Goal: Find specific page/section: Find specific page/section

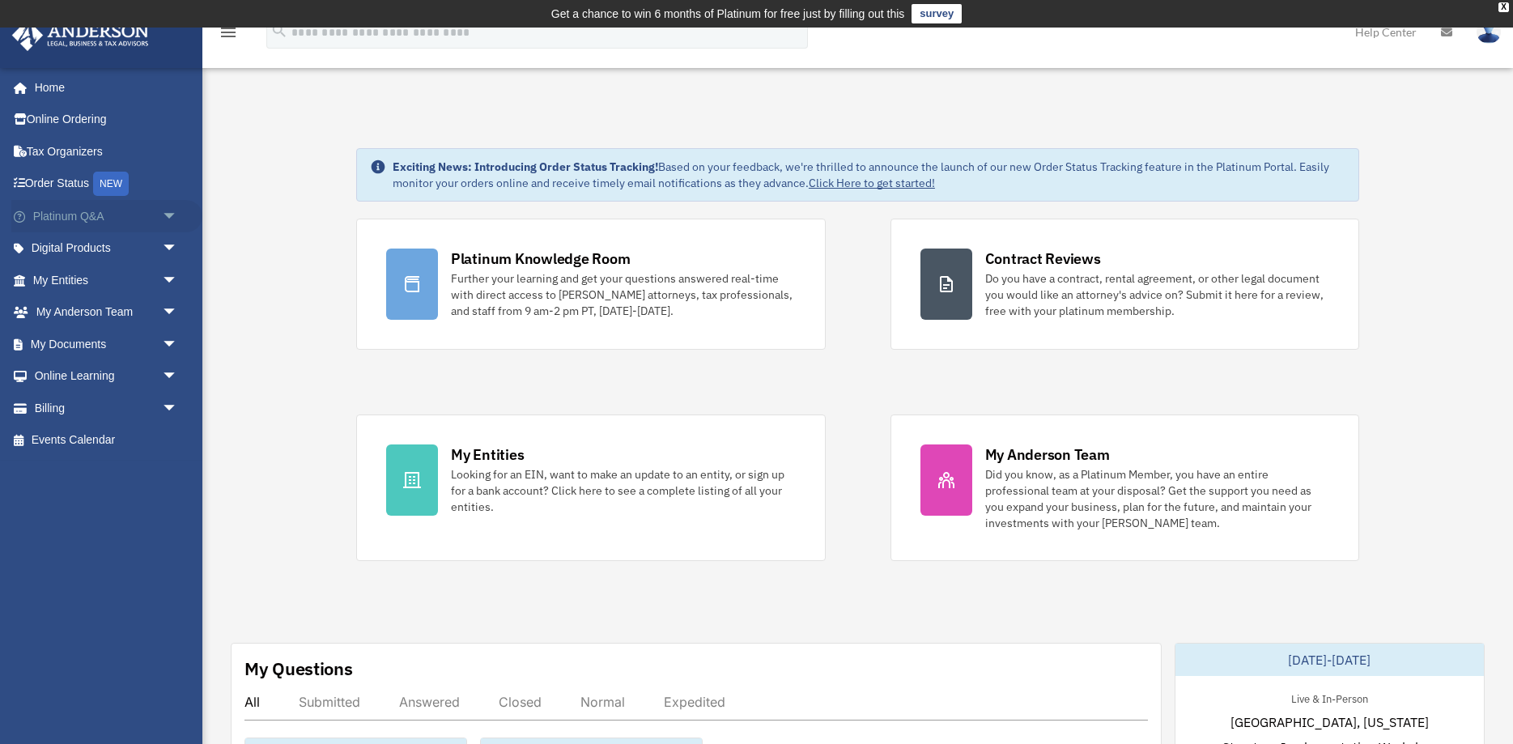
click at [170, 215] on span "arrow_drop_down" at bounding box center [178, 216] width 32 height 33
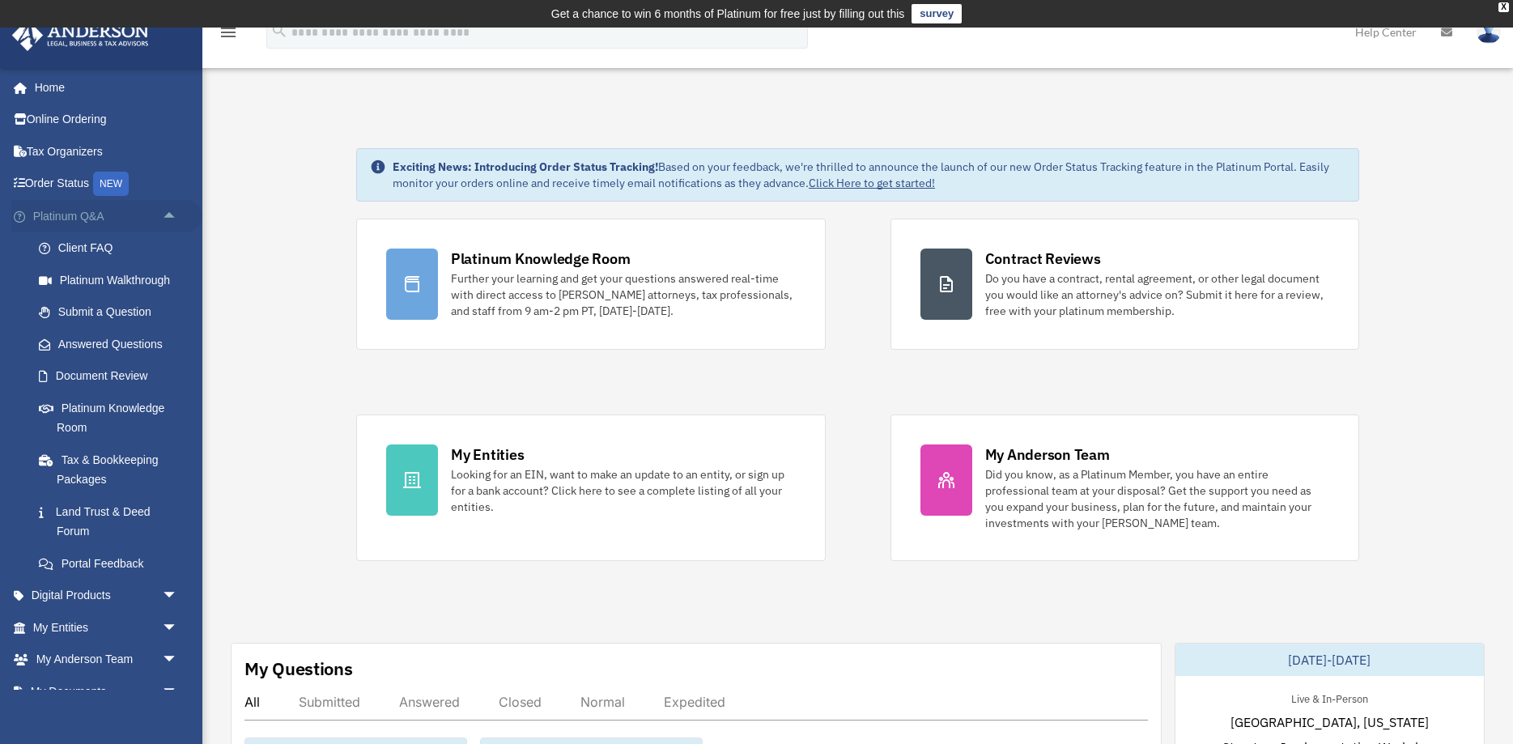
click at [169, 215] on span "arrow_drop_up" at bounding box center [178, 216] width 32 height 33
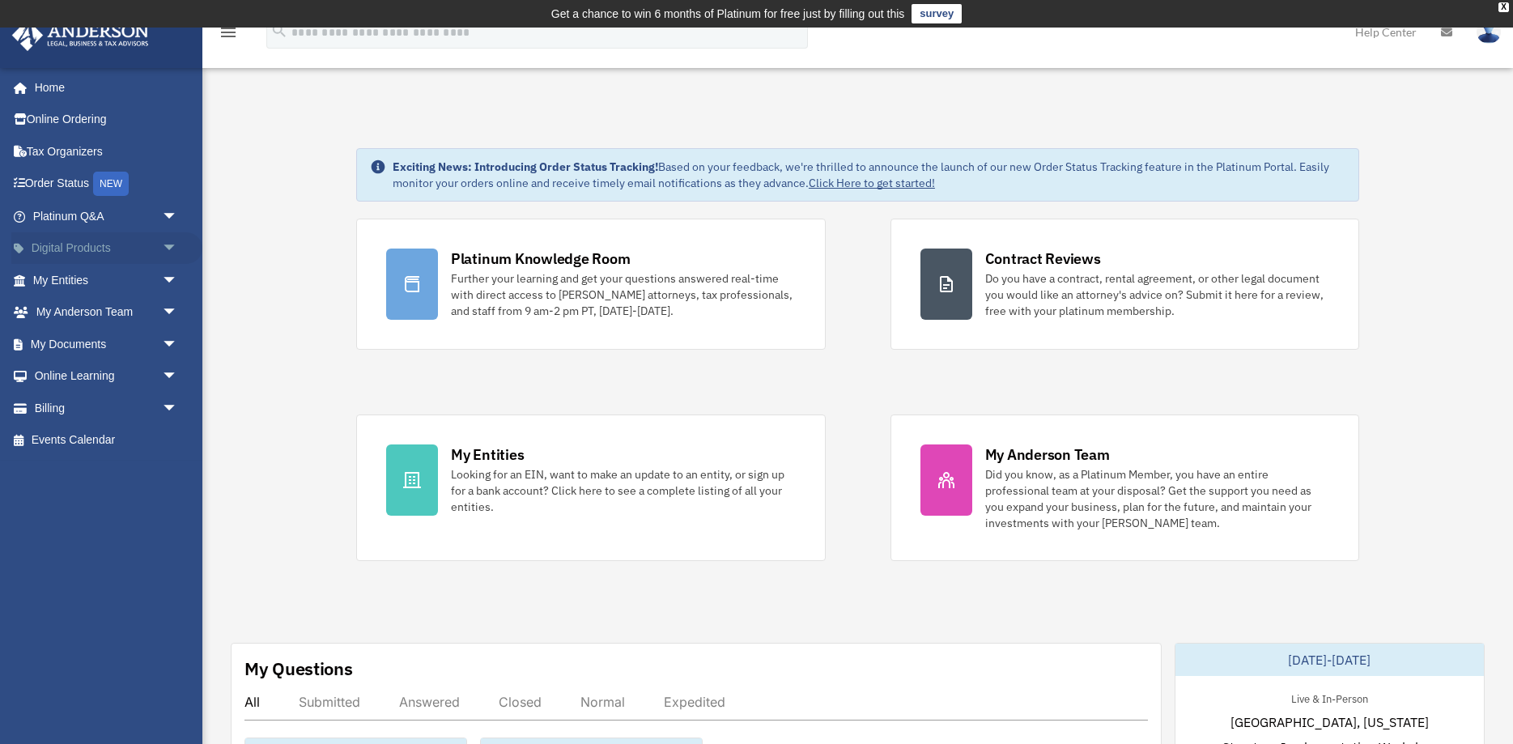
click at [171, 246] on span "arrow_drop_down" at bounding box center [178, 248] width 32 height 33
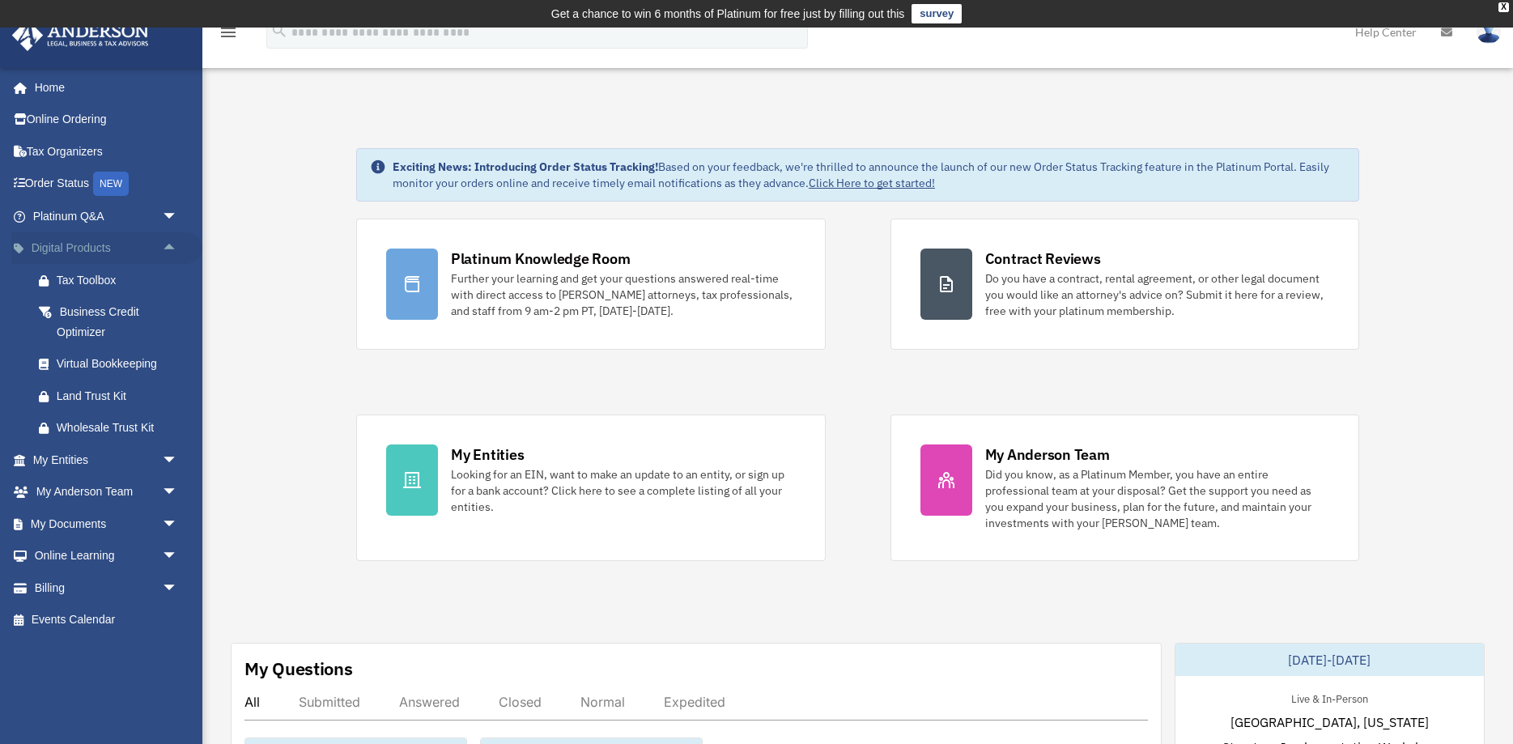
click at [171, 246] on span "arrow_drop_up" at bounding box center [178, 248] width 32 height 33
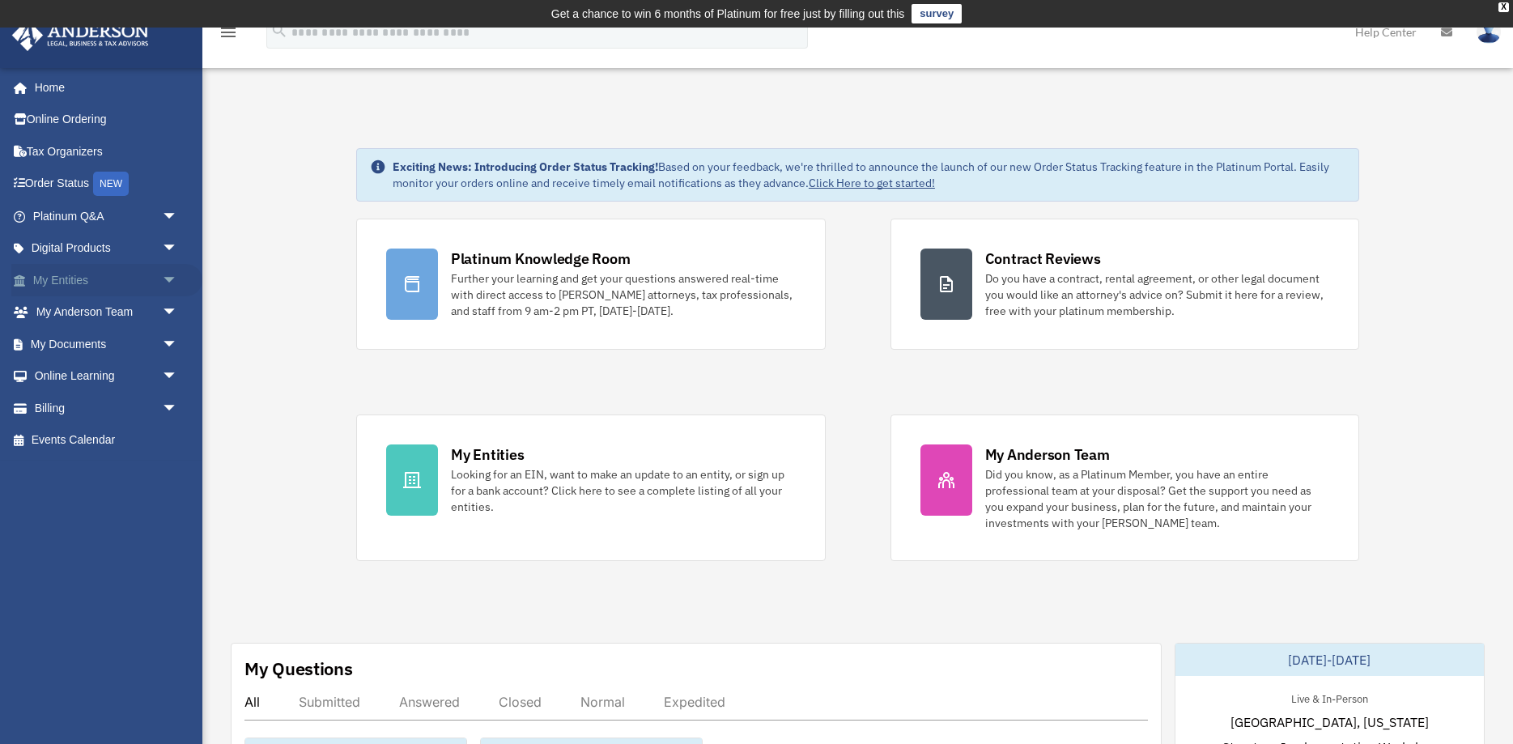
click at [168, 281] on span "arrow_drop_down" at bounding box center [178, 280] width 32 height 33
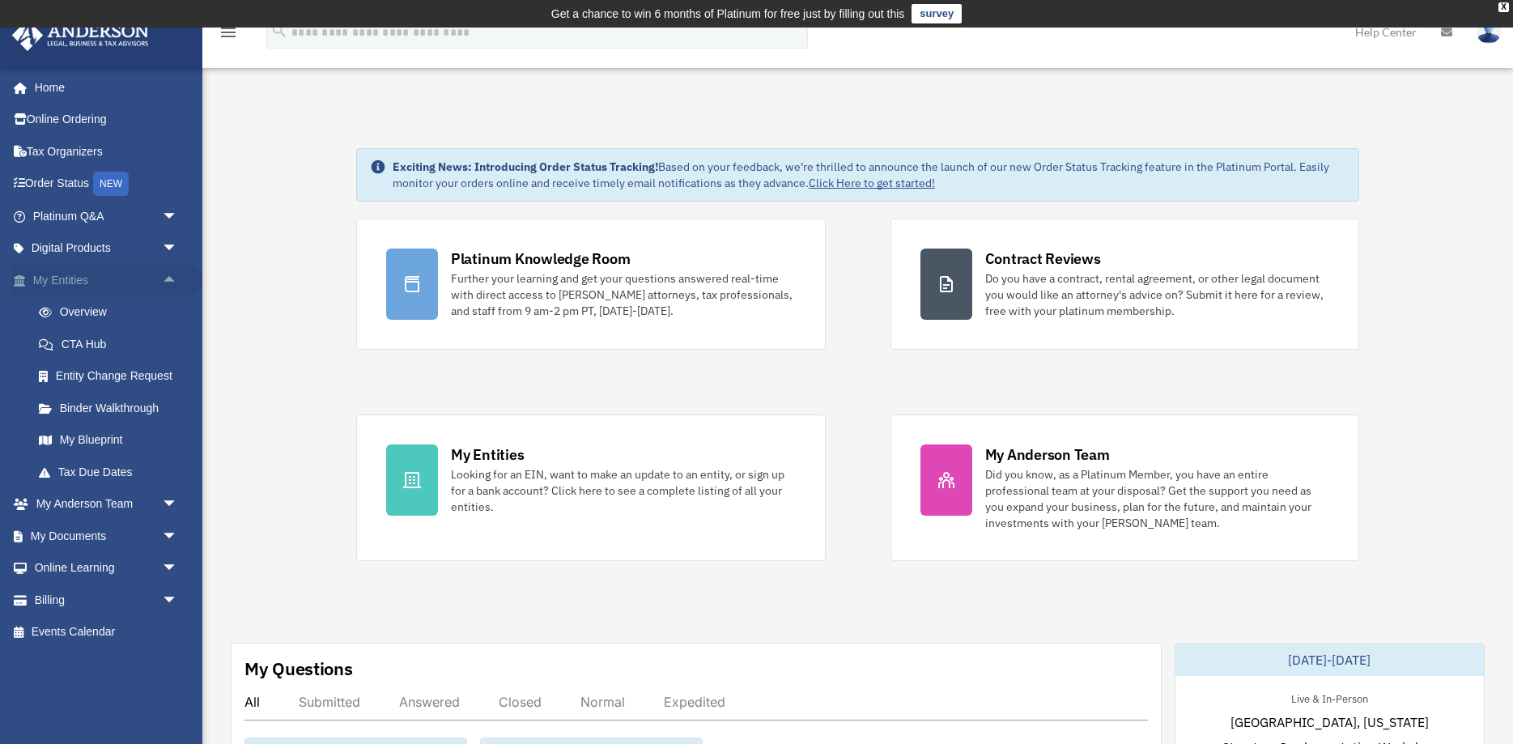
click at [168, 281] on span "arrow_drop_up" at bounding box center [178, 280] width 32 height 33
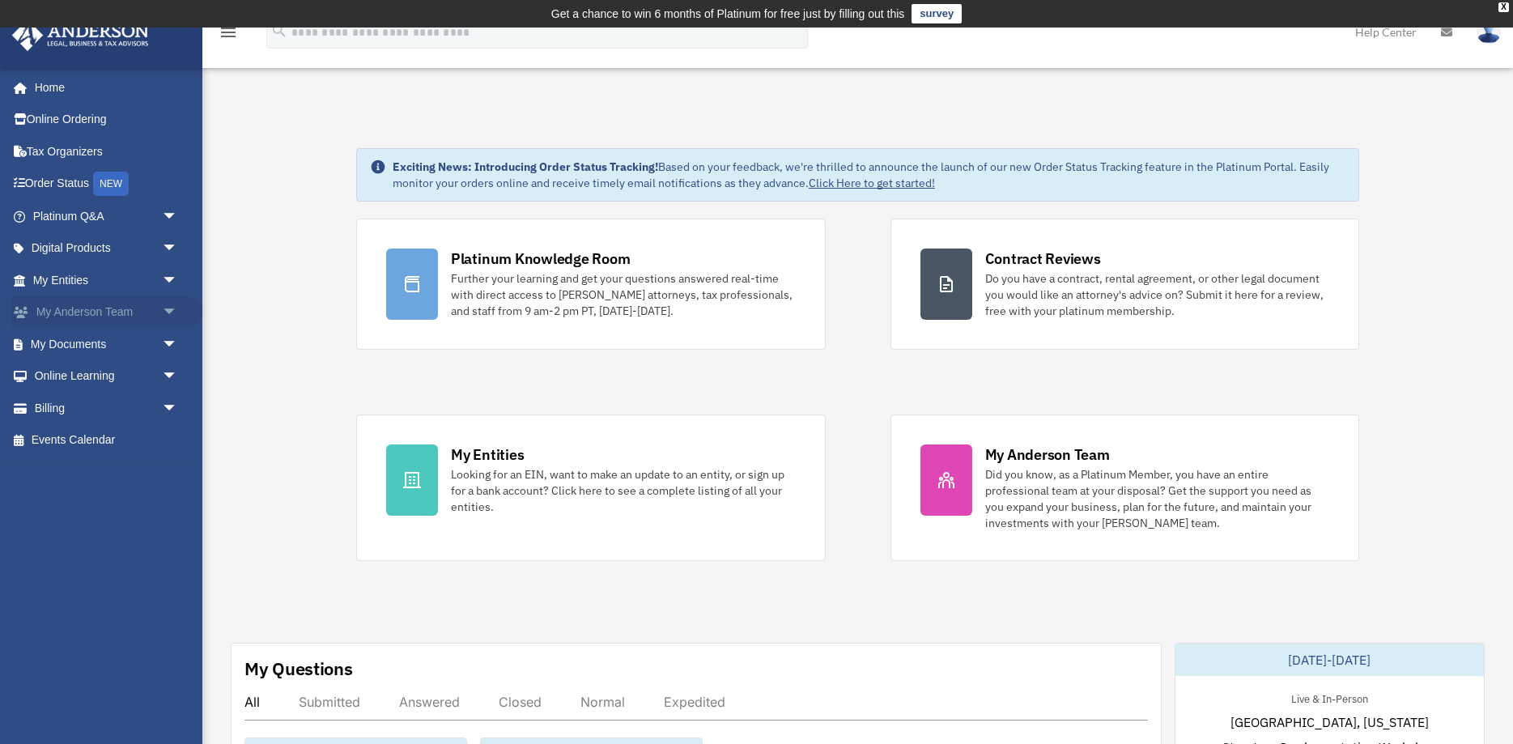
click at [176, 306] on span "arrow_drop_down" at bounding box center [178, 312] width 32 height 33
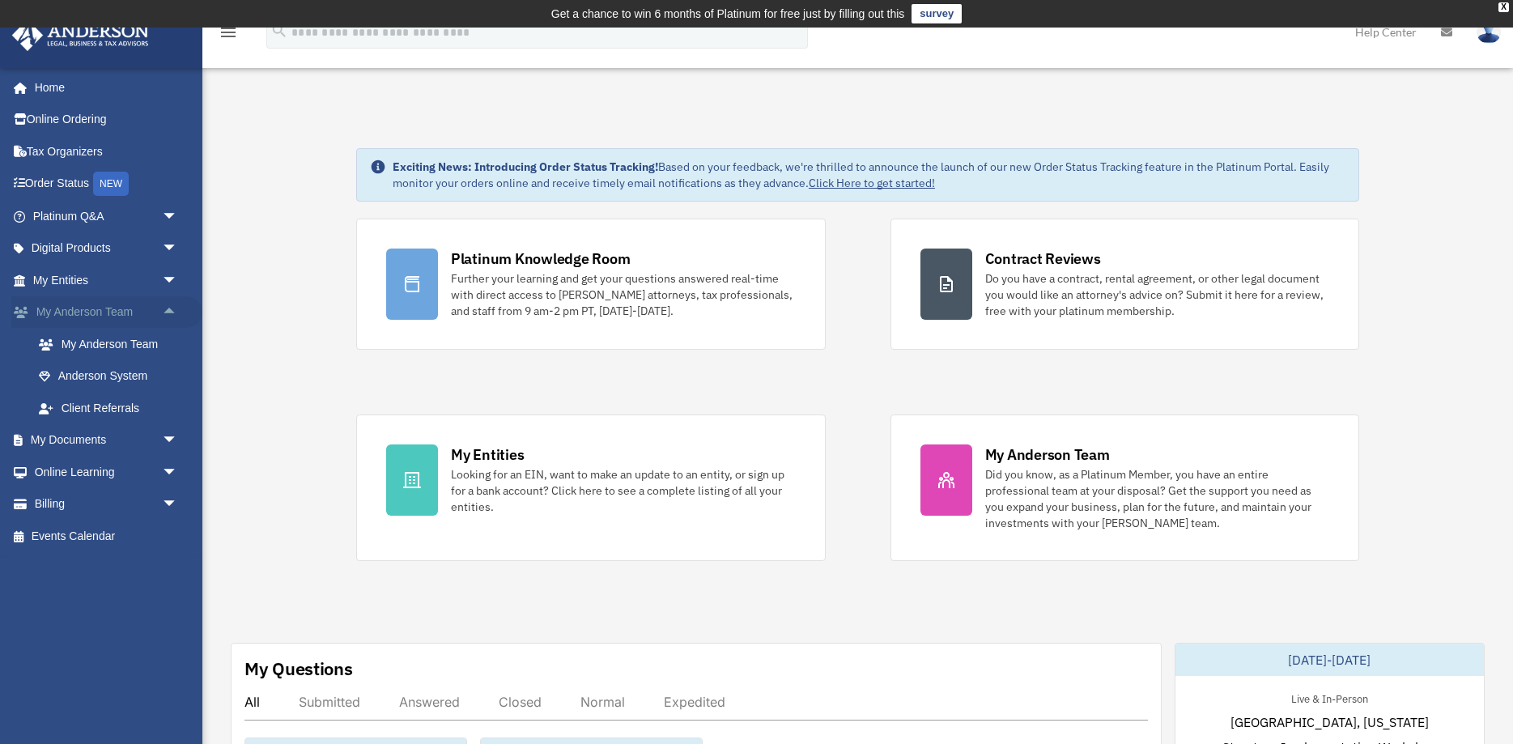
click at [176, 306] on span "arrow_drop_up" at bounding box center [178, 312] width 32 height 33
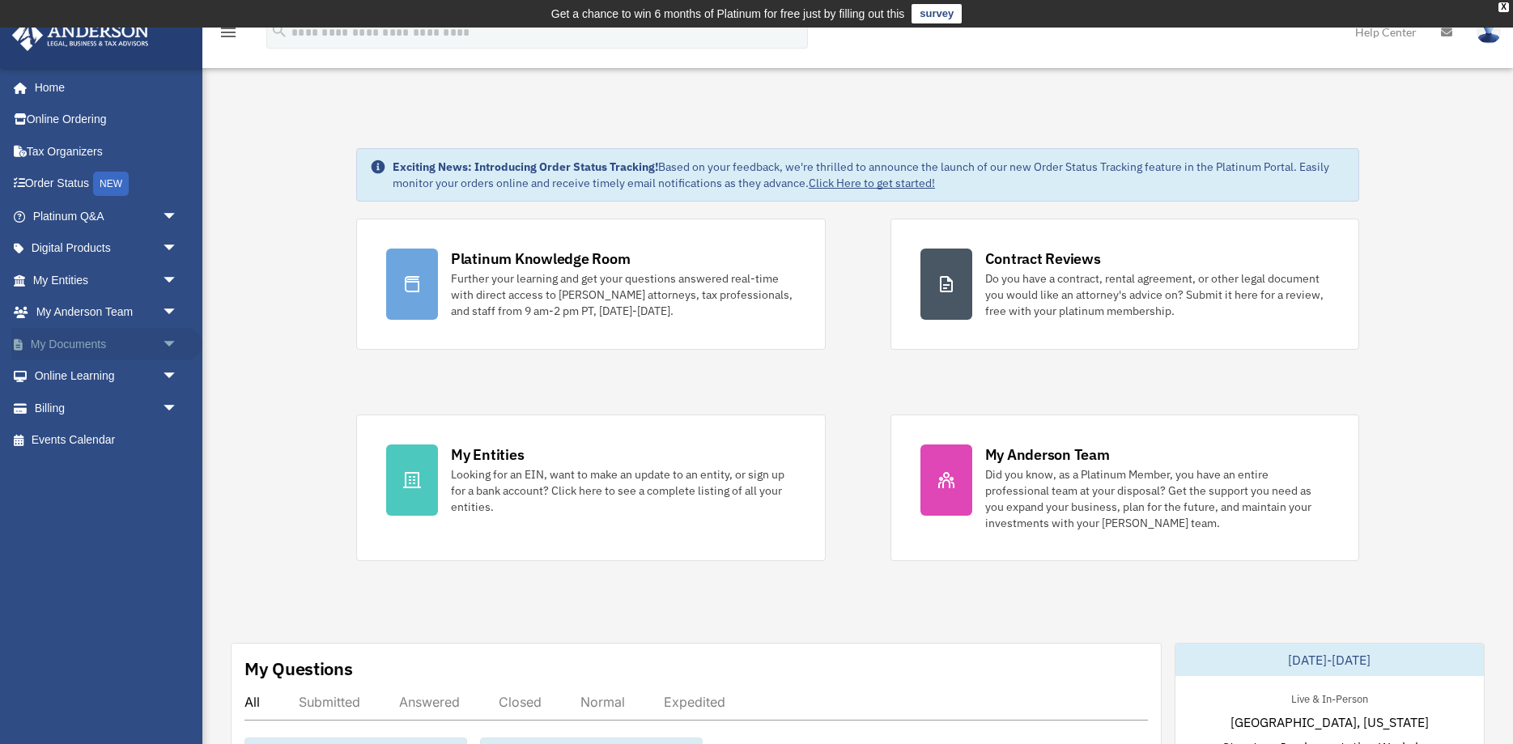
click at [171, 340] on span "arrow_drop_down" at bounding box center [178, 344] width 32 height 33
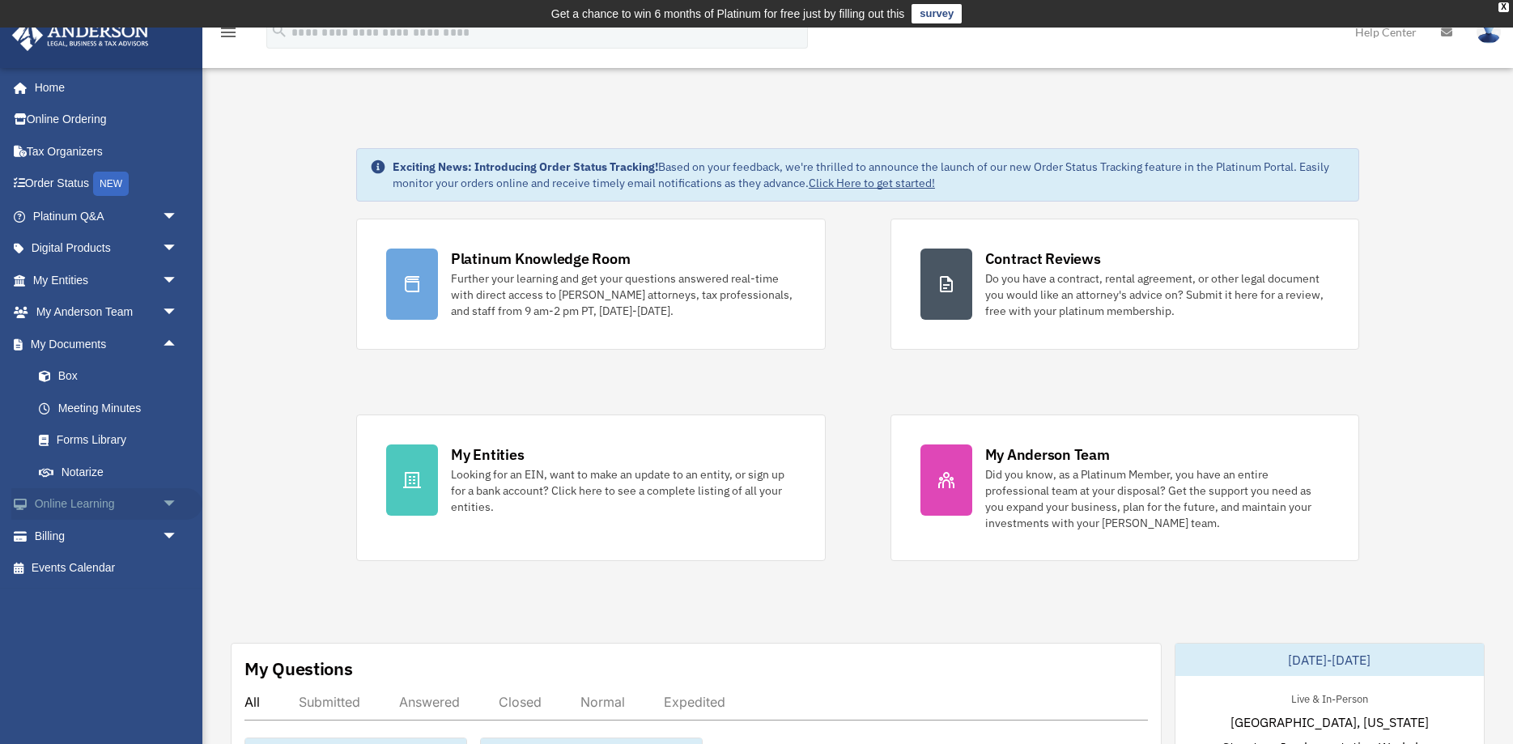
click at [164, 503] on span "arrow_drop_down" at bounding box center [178, 504] width 32 height 33
click at [171, 631] on span "arrow_drop_down" at bounding box center [178, 632] width 32 height 33
click at [93, 377] on link "Box" at bounding box center [113, 376] width 180 height 32
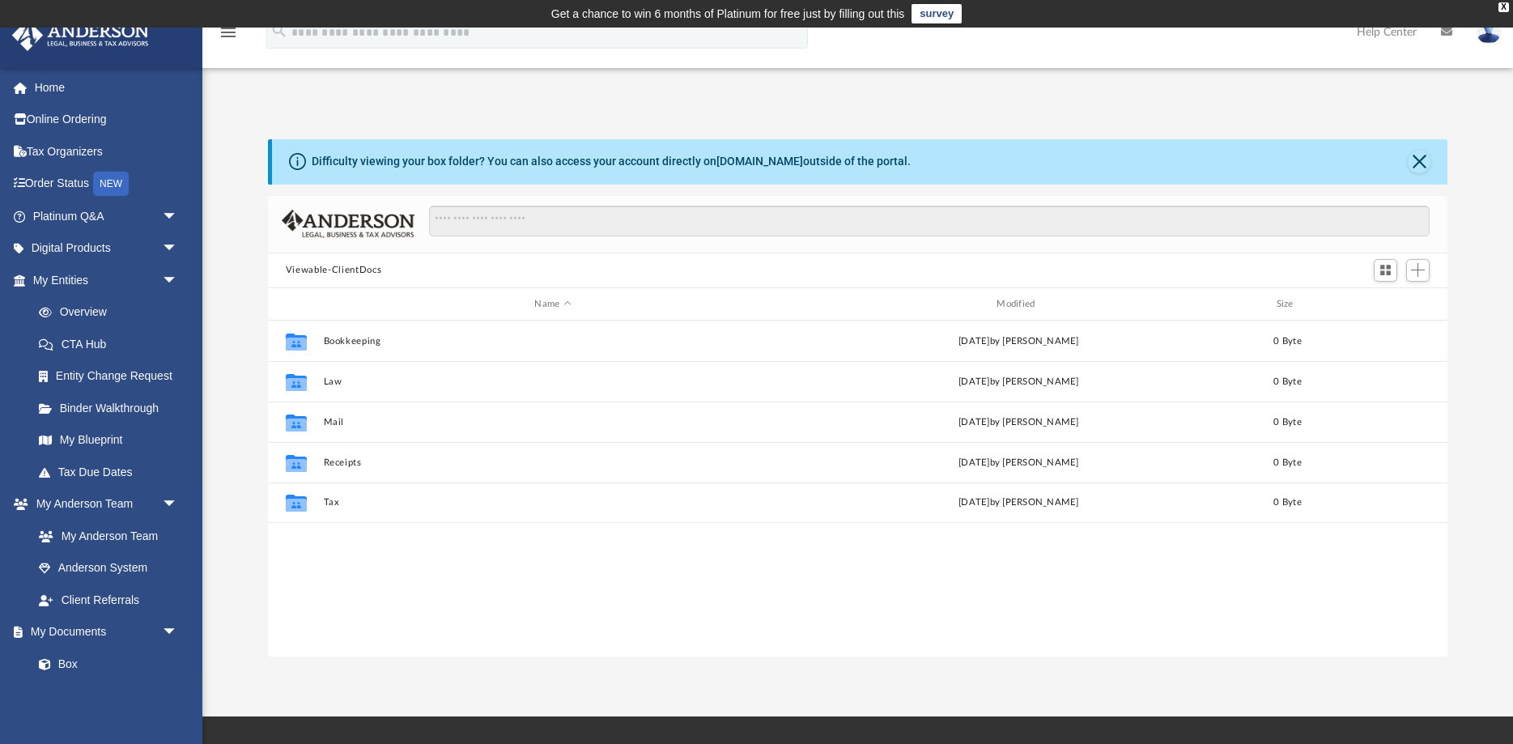
scroll to position [368, 1180]
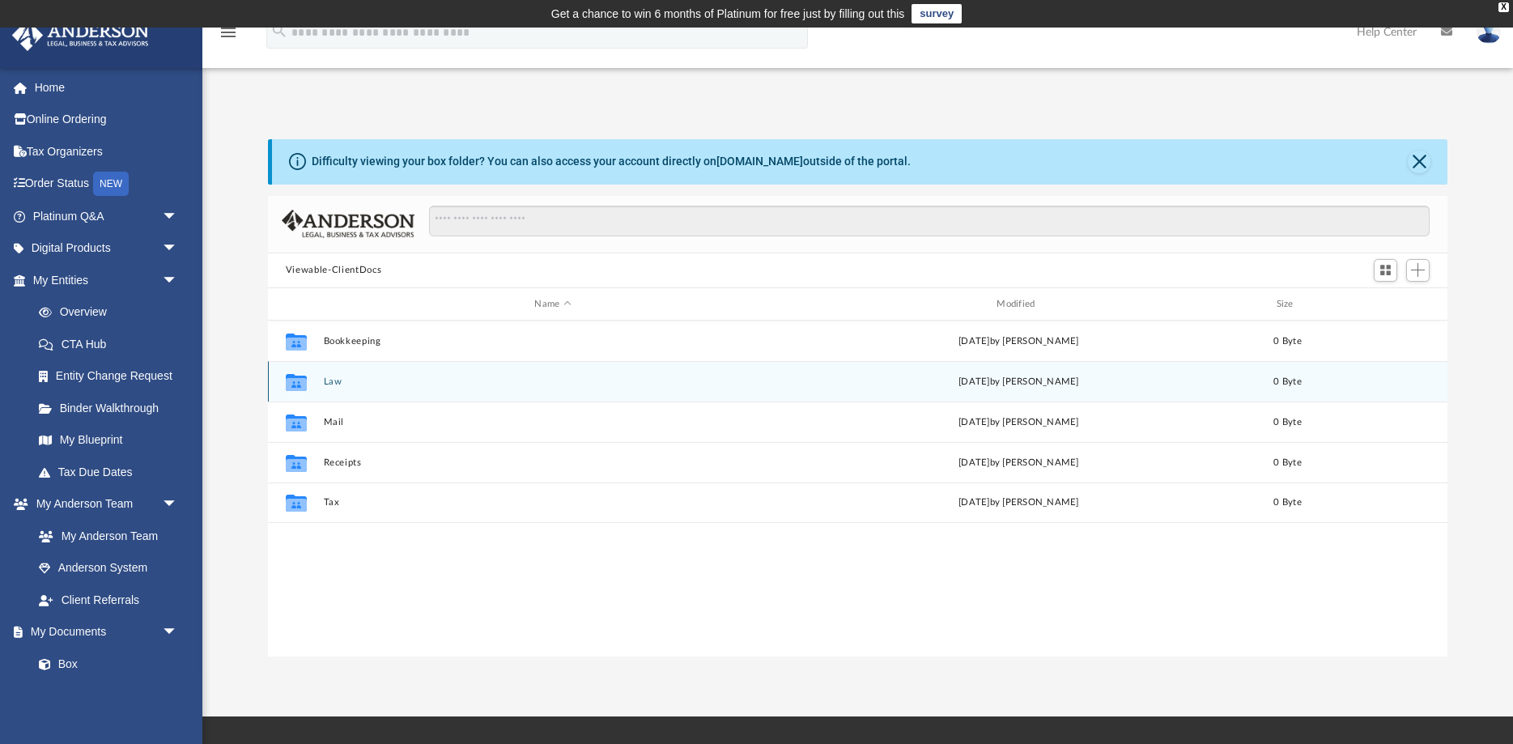
click at [334, 381] on button "Law" at bounding box center [552, 382] width 459 height 11
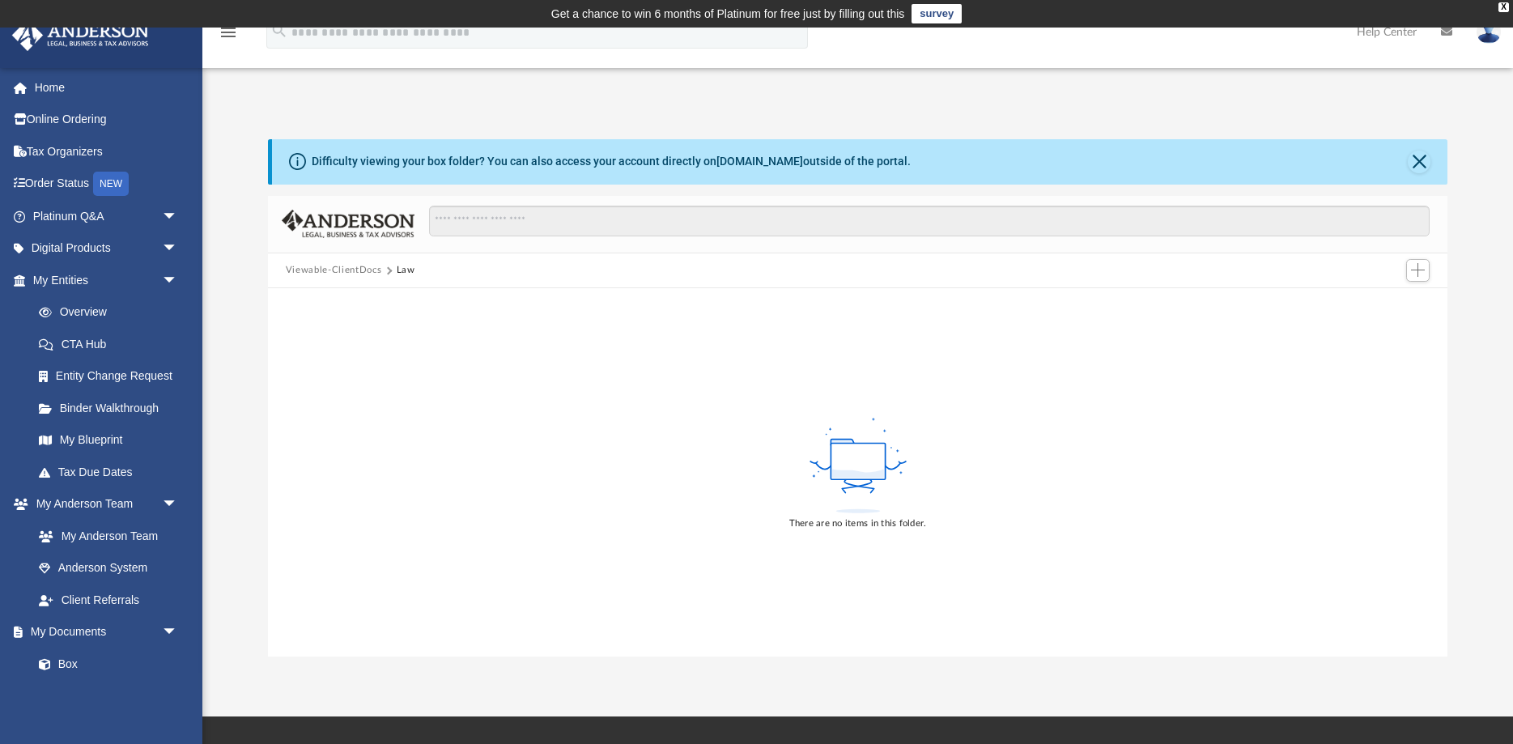
click at [334, 270] on button "Viewable-ClientDocs" at bounding box center [334, 270] width 96 height 15
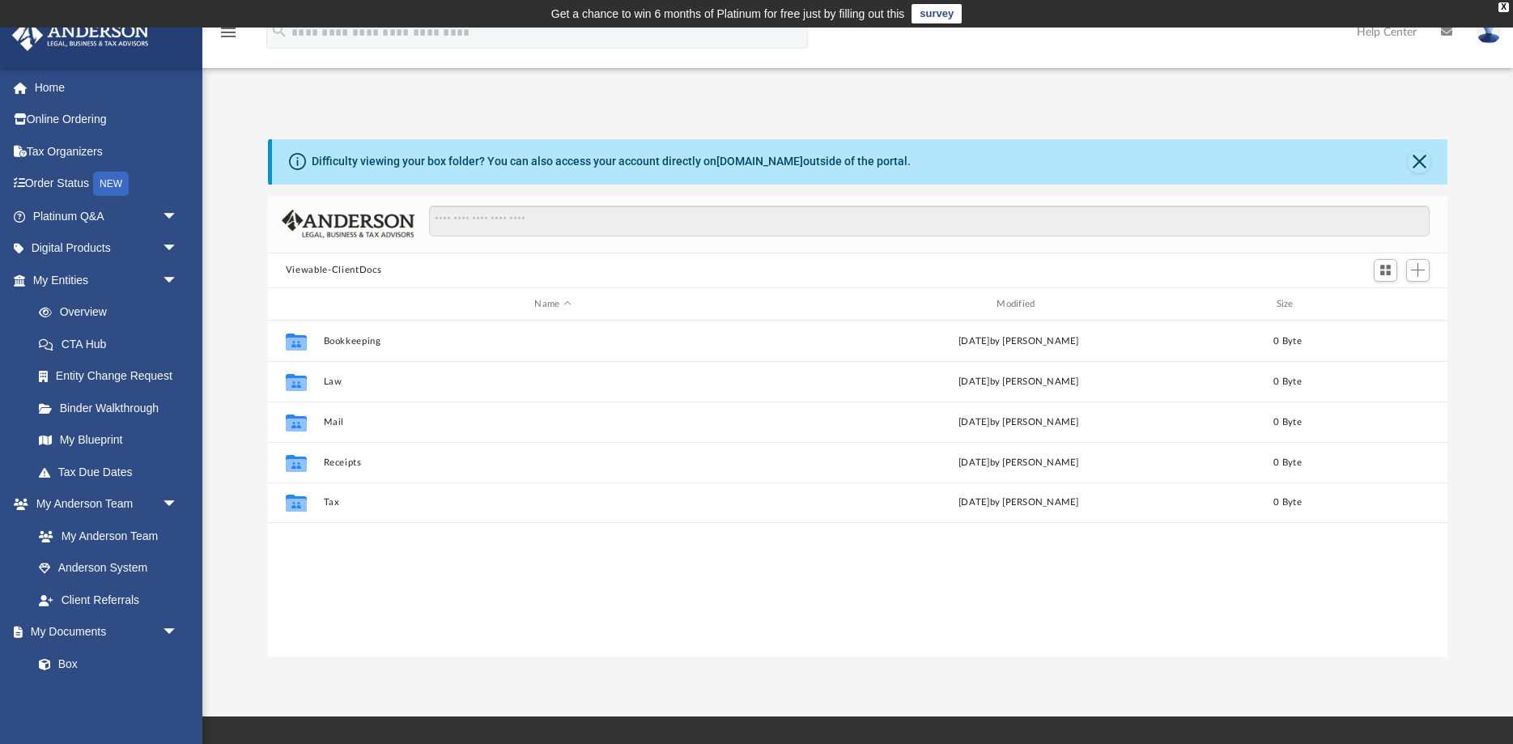
click at [464, 619] on div "Collaborated Folder Bookkeeping [DATE] by [PERSON_NAME] 0 Byte Collaborated Fol…" at bounding box center [858, 488] width 1180 height 335
click at [87, 90] on link "Home" at bounding box center [106, 87] width 191 height 32
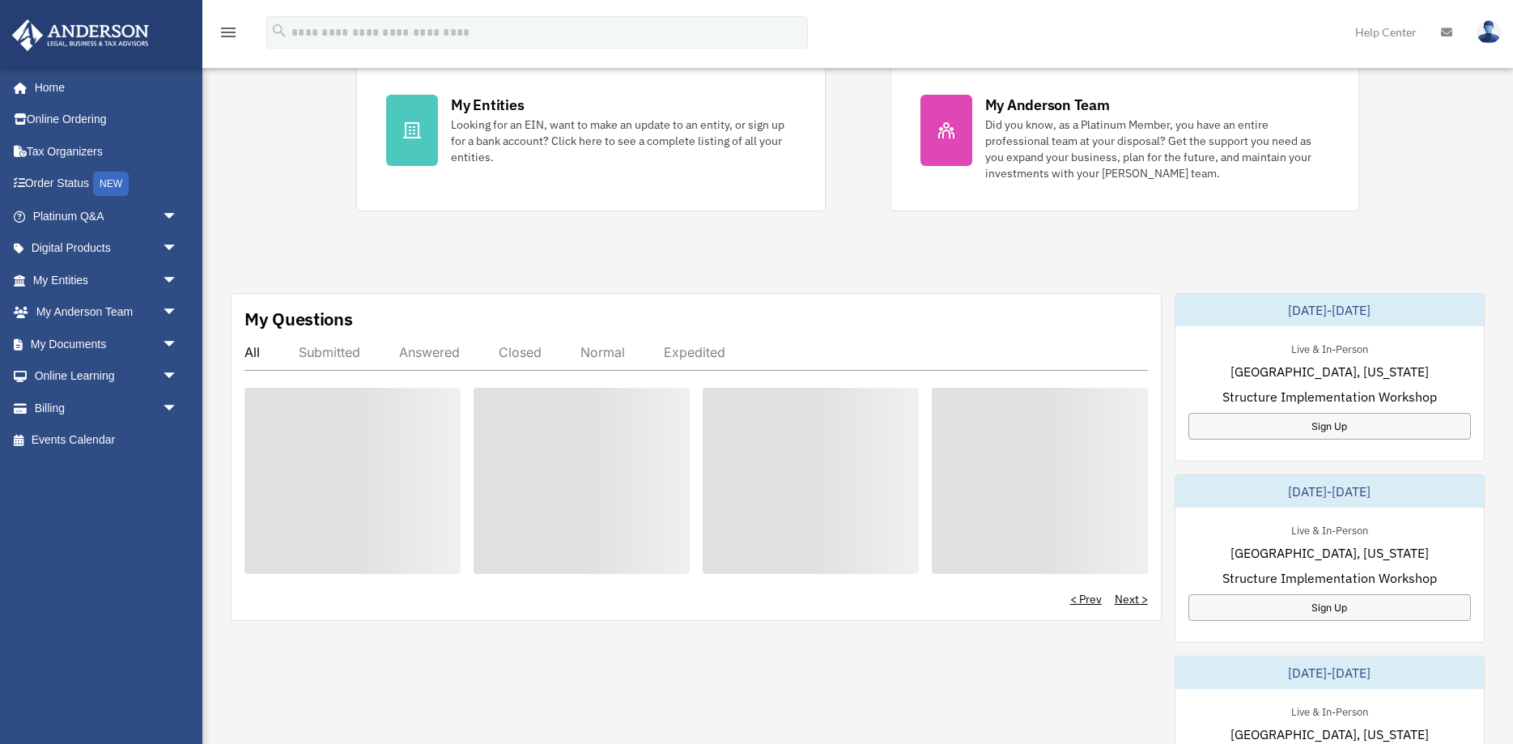
scroll to position [352, 0]
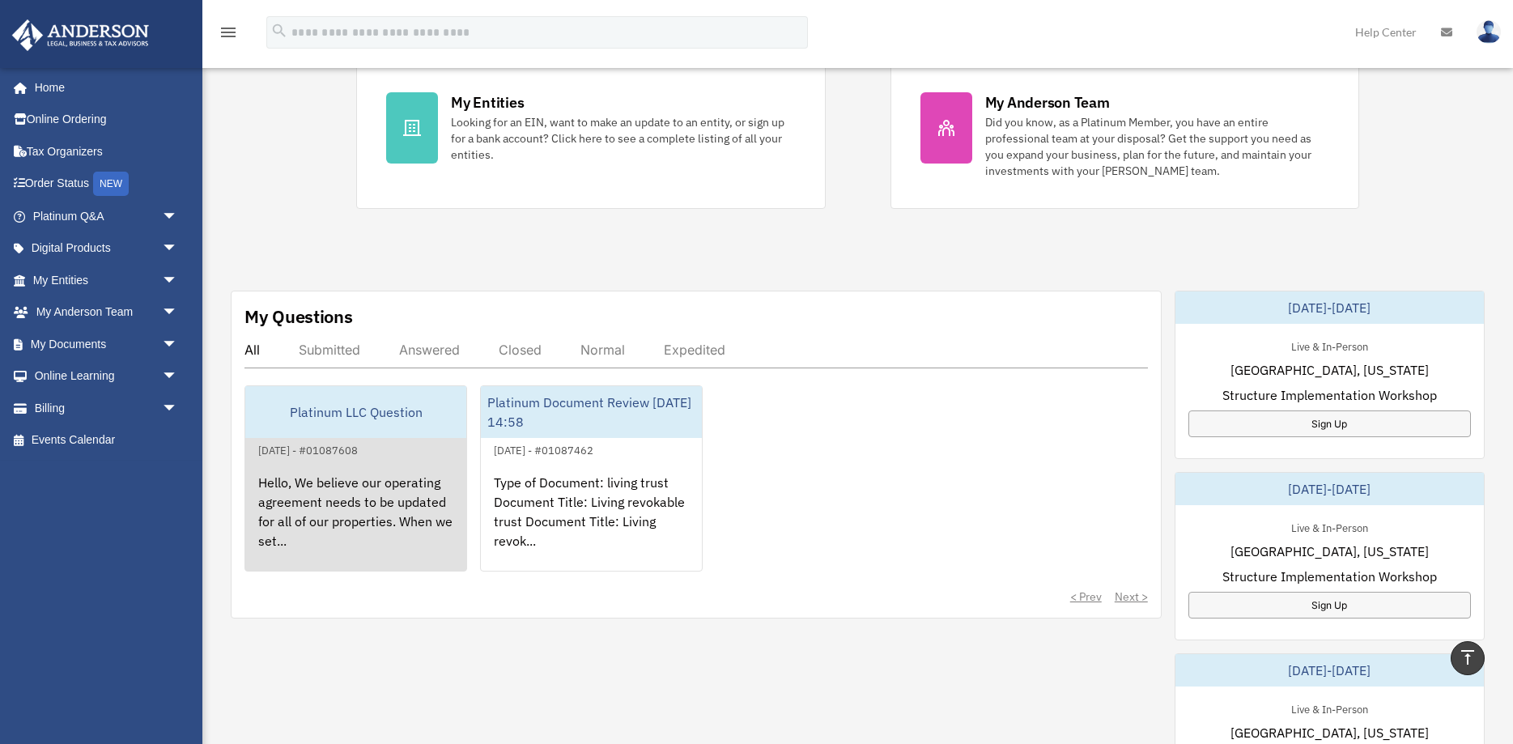
click at [378, 475] on div "Hello, We believe our operating agreement needs to be updated for all of our pr…" at bounding box center [355, 523] width 221 height 126
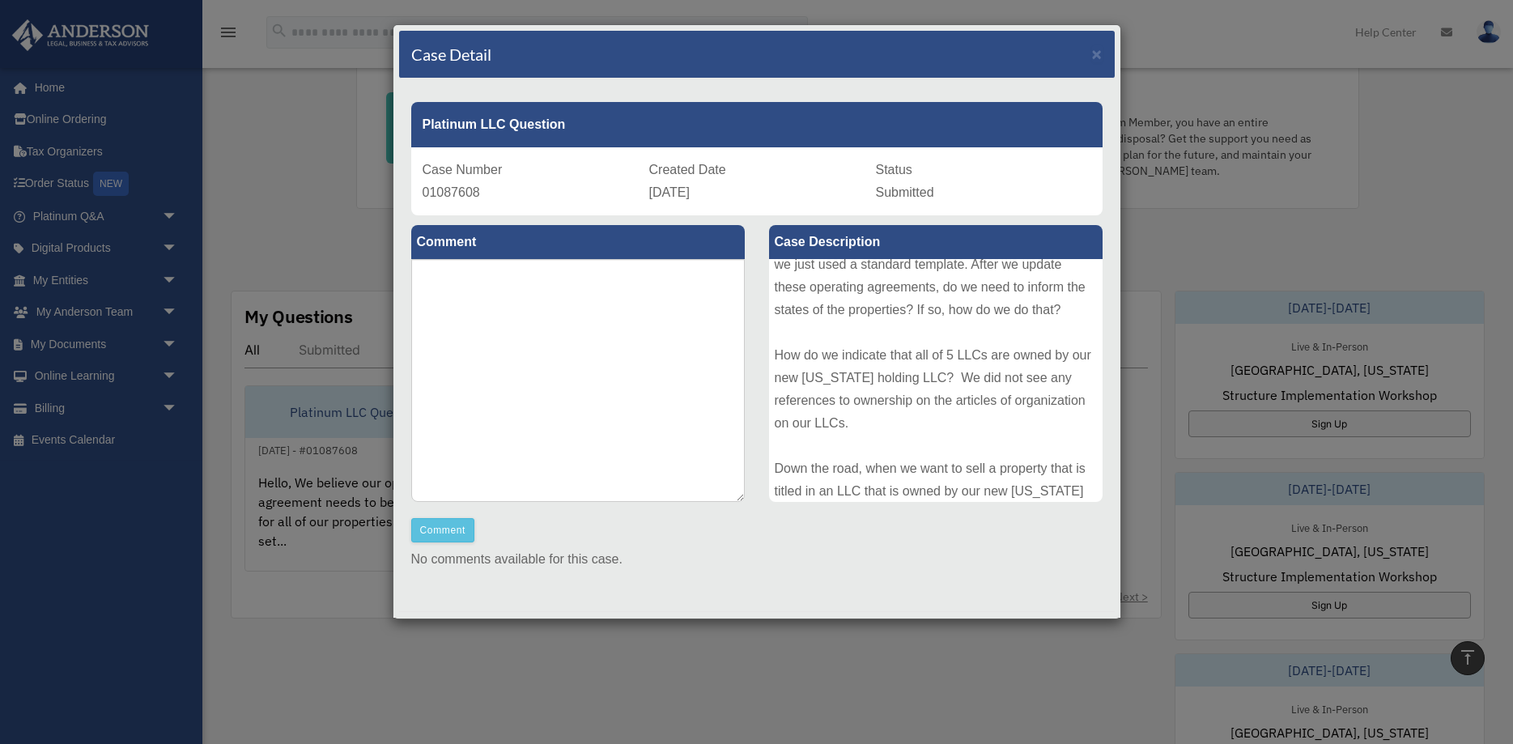
scroll to position [0, 0]
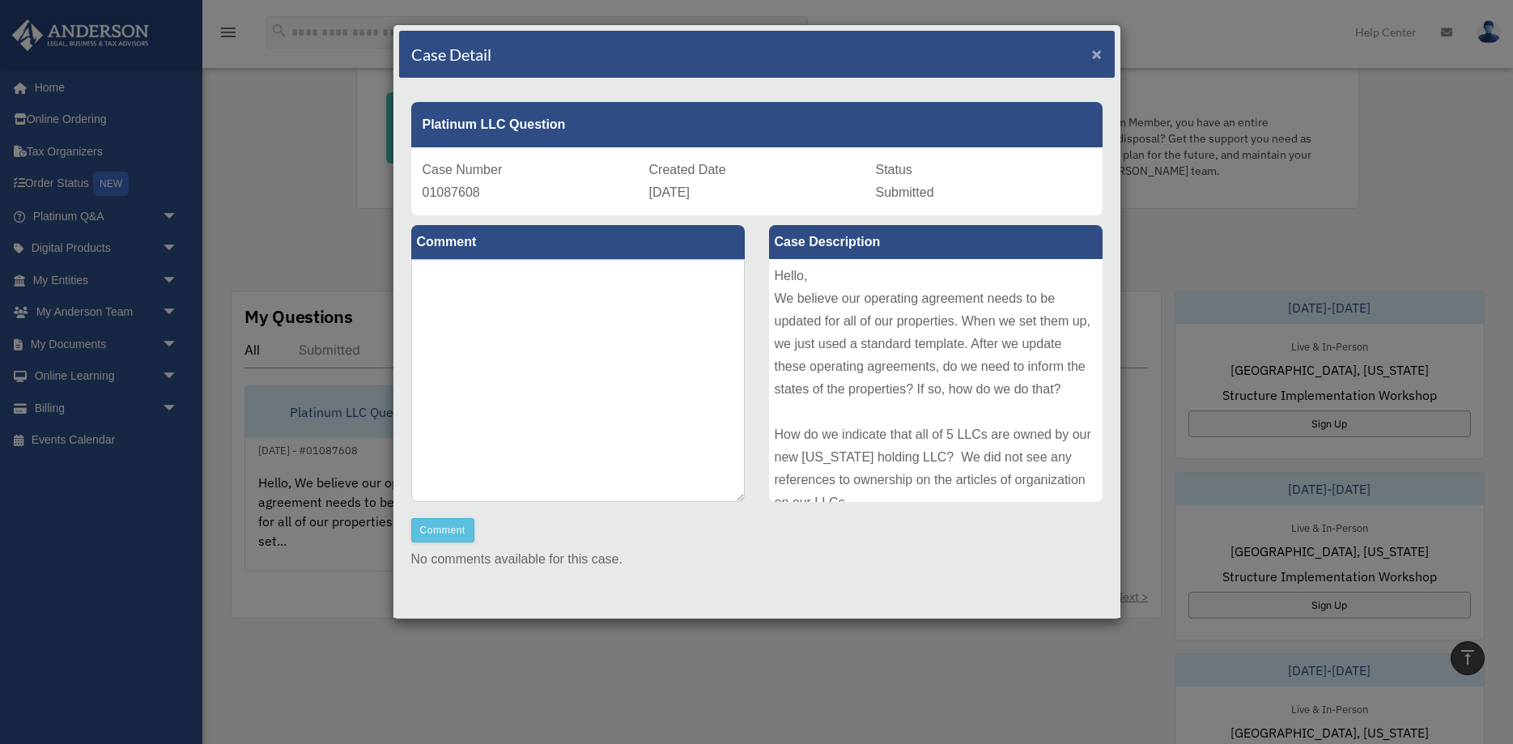
click at [1100, 51] on span "×" at bounding box center [1097, 54] width 11 height 19
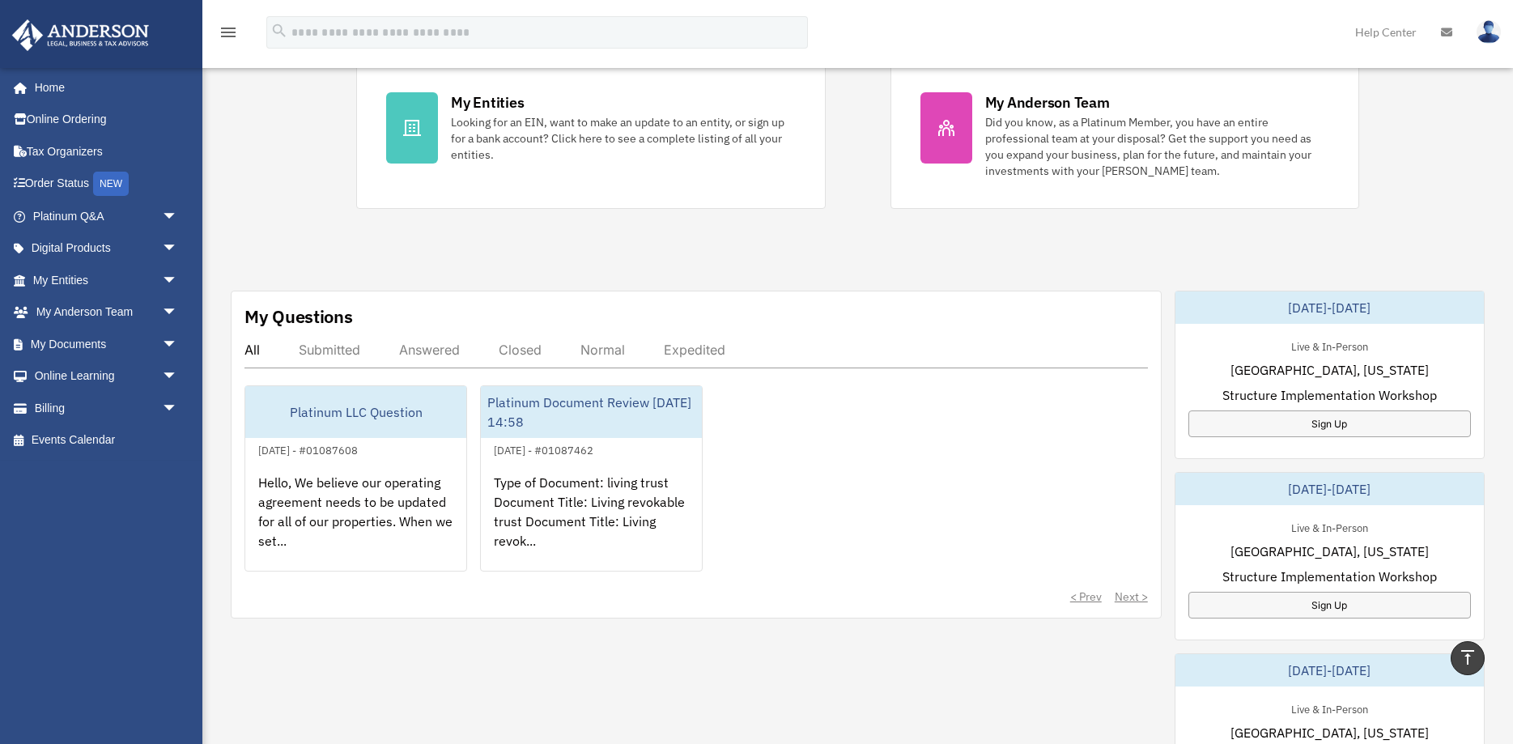
click at [428, 352] on div "Answered" at bounding box center [429, 350] width 61 height 16
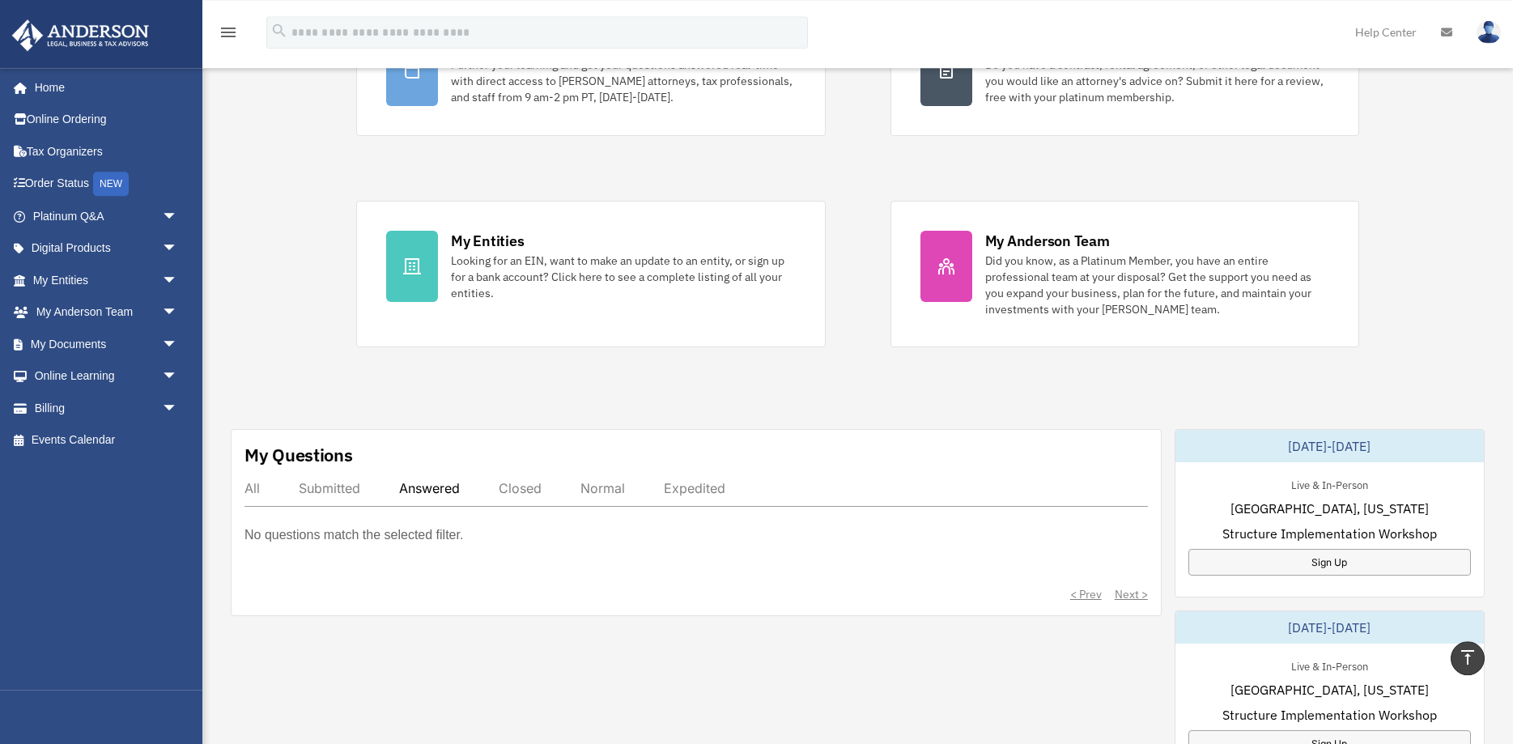
scroll to position [187, 0]
